Goal: Transaction & Acquisition: Purchase product/service

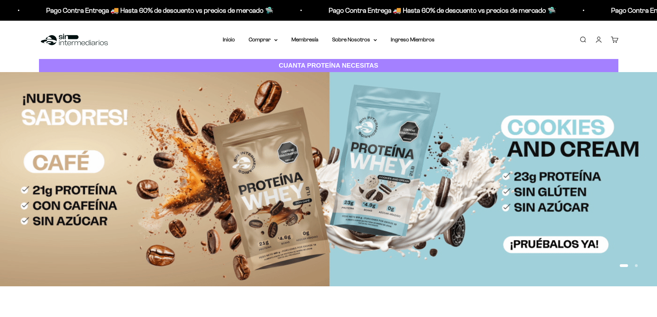
click at [597, 38] on link "Iniciar sesión" at bounding box center [599, 40] width 8 height 8
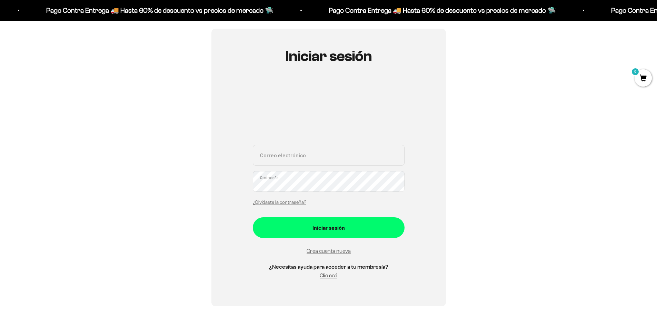
scroll to position [69, 0]
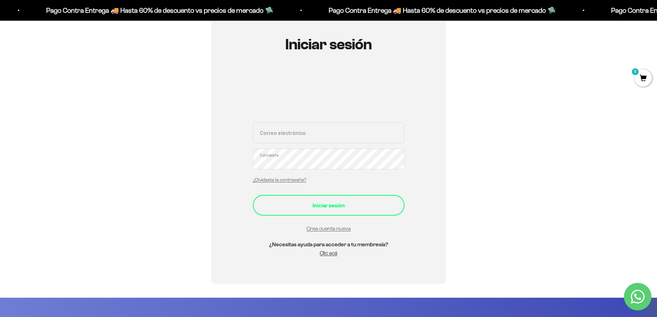
type input "brayan.chavez.brayan@hotmail.com"
click at [349, 206] on div "Iniciar sesión" at bounding box center [328, 205] width 124 height 9
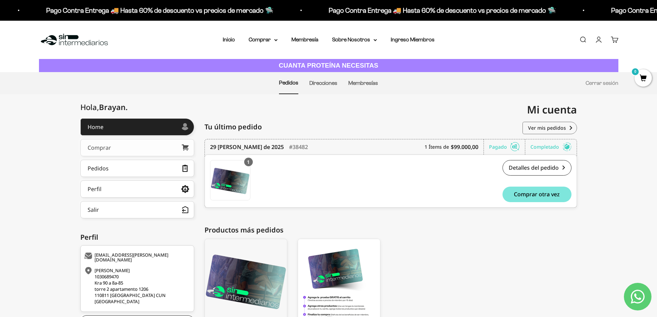
click at [139, 145] on link "Comprar" at bounding box center [137, 147] width 114 height 17
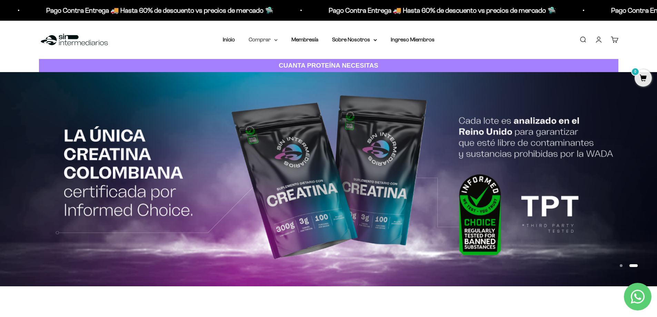
click at [261, 38] on summary "Comprar" at bounding box center [263, 39] width 29 height 9
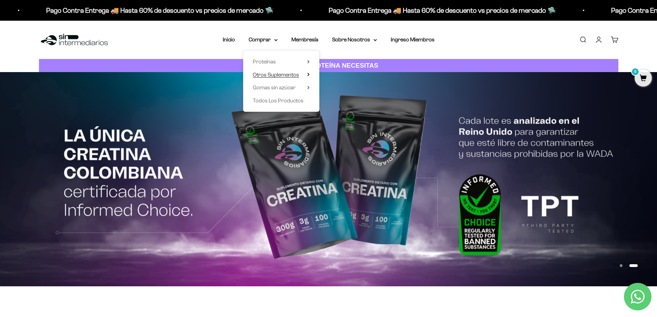
click at [304, 76] on summary "Otros Suplementos" at bounding box center [281, 74] width 57 height 9
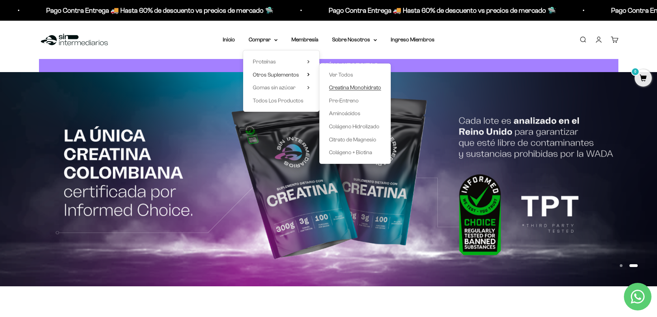
click at [360, 90] on span "Creatina Monohidrato" at bounding box center [355, 87] width 52 height 6
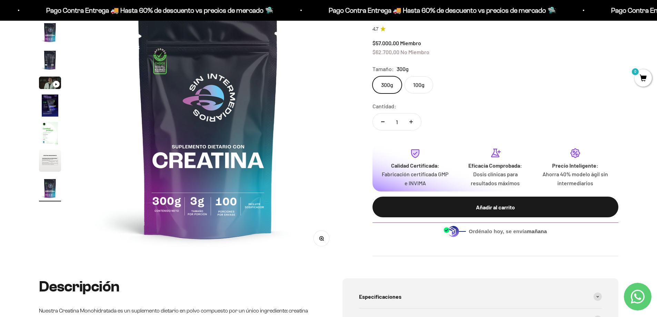
scroll to position [69, 0]
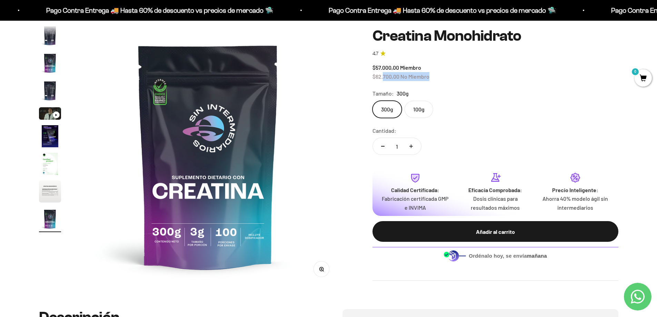
drag, startPoint x: 436, startPoint y: 76, endPoint x: 382, endPoint y: 74, distance: 54.1
click at [382, 74] on div "$57.000,00 Miembro $62.700,00 No Miembro" at bounding box center [495, 72] width 246 height 18
click at [430, 85] on safe-sticky "Creatina Monohidrato 4.7 $57.000,00 Miembro $62.700,00 No Miembro Calidad de lí…" at bounding box center [495, 154] width 246 height 253
drag, startPoint x: 433, startPoint y: 78, endPoint x: 374, endPoint y: 78, distance: 58.9
click at [374, 78] on div "$57.000,00 Miembro $62.700,00 No Miembro" at bounding box center [495, 72] width 246 height 18
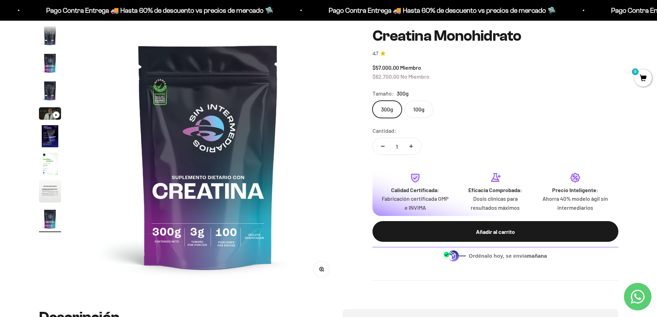
click at [425, 83] on safe-sticky "Creatina Monohidrato 4.7 $57.000,00 Miembro $62.700,00 No Miembro Calidad de lí…" at bounding box center [495, 154] width 246 height 253
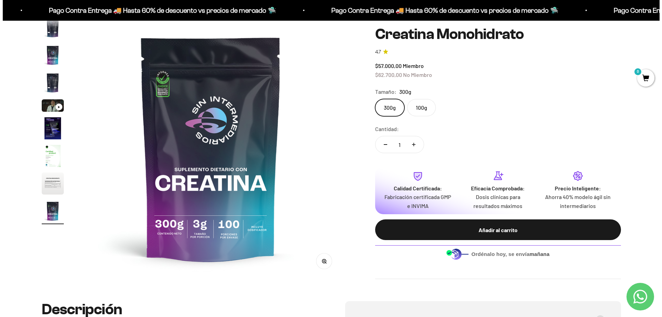
scroll to position [103, 0]
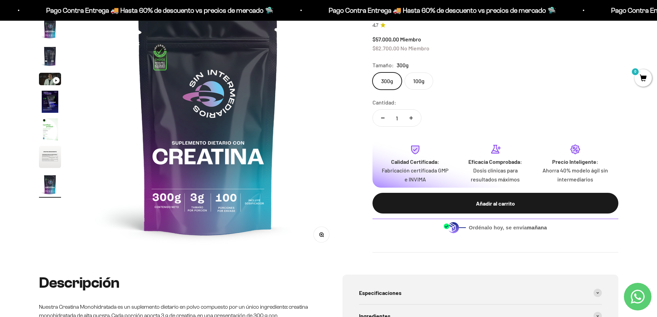
drag, startPoint x: -2941, startPoint y: 205, endPoint x: -2443, endPoint y: 400, distance: 535.1
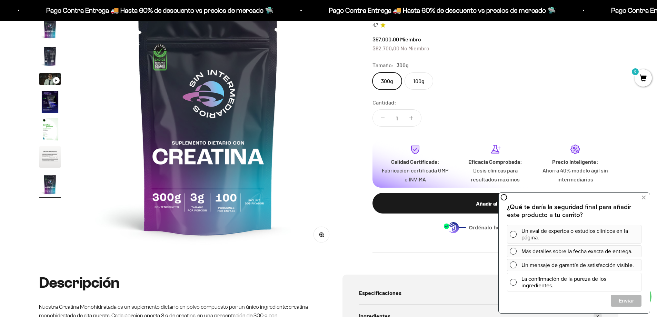
click at [542, 285] on div "La confirmación de la pureza de los ingredientes." at bounding box center [579, 282] width 117 height 19
click at [620, 301] on span "Cerrar" at bounding box center [626, 300] width 30 height 12
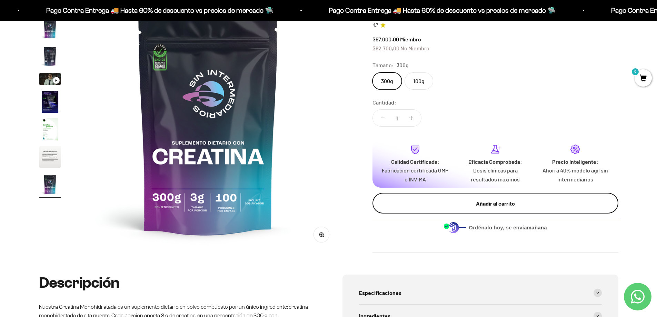
click at [526, 203] on div "Añadir al carrito" at bounding box center [495, 203] width 218 height 9
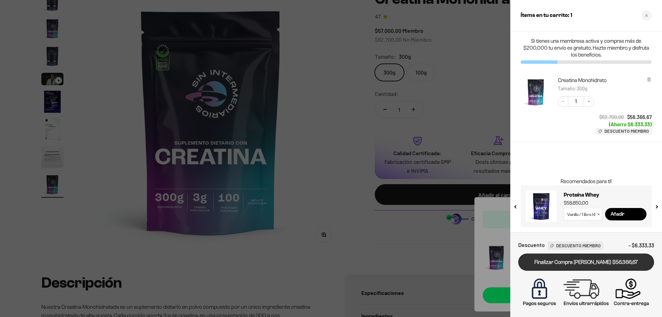
click at [589, 264] on link "Finalizar Compra [PERSON_NAME] $56.366,67" at bounding box center [586, 262] width 136 height 18
